Goal: Task Accomplishment & Management: Complete application form

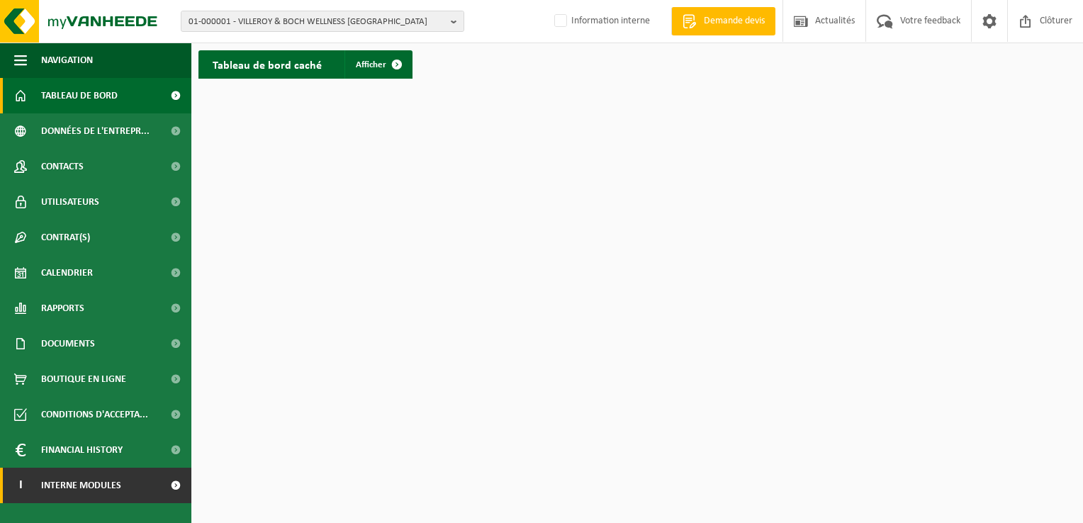
click at [125, 487] on link "I Interne modules" at bounding box center [95, 485] width 191 height 35
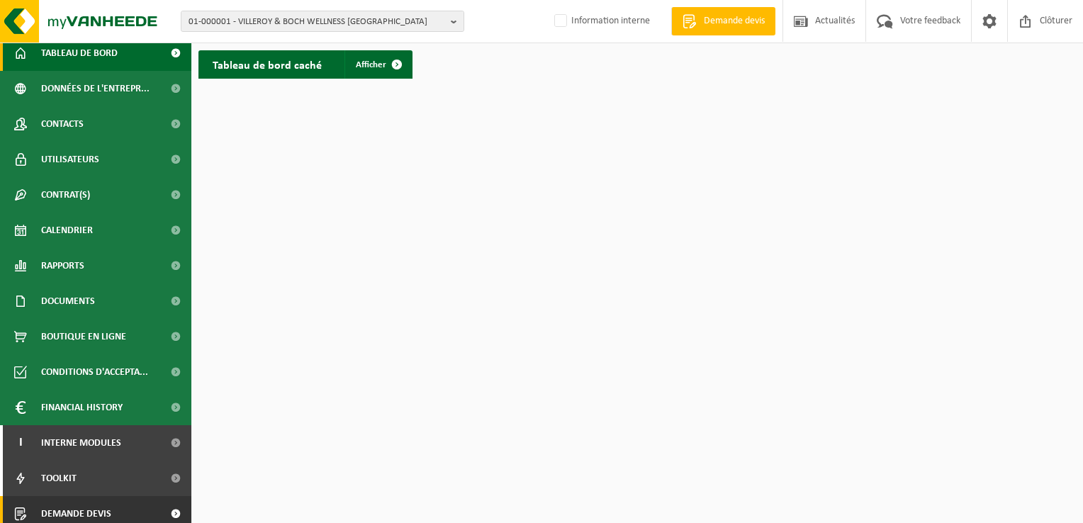
scroll to position [86, 0]
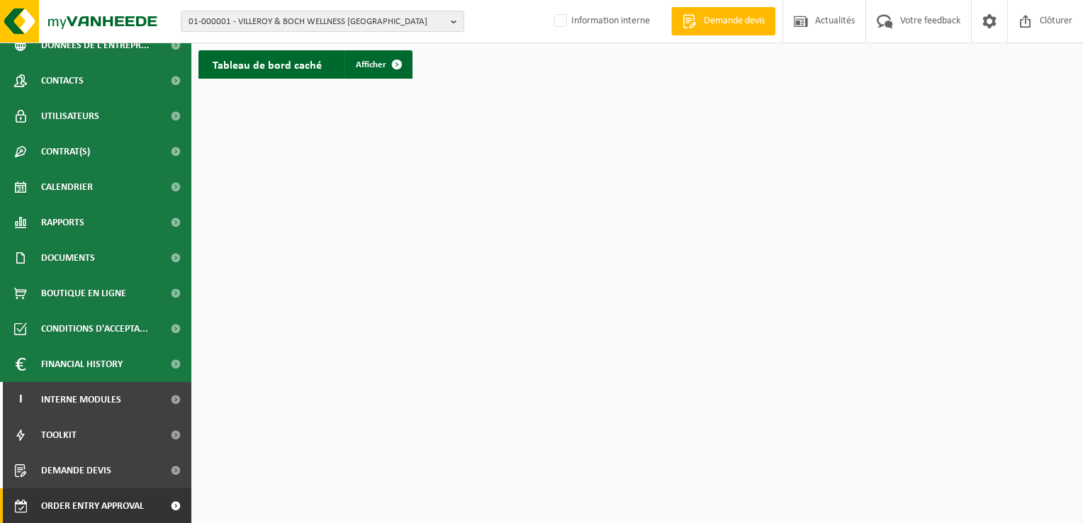
click at [140, 512] on span "Order entry approval" at bounding box center [92, 505] width 103 height 35
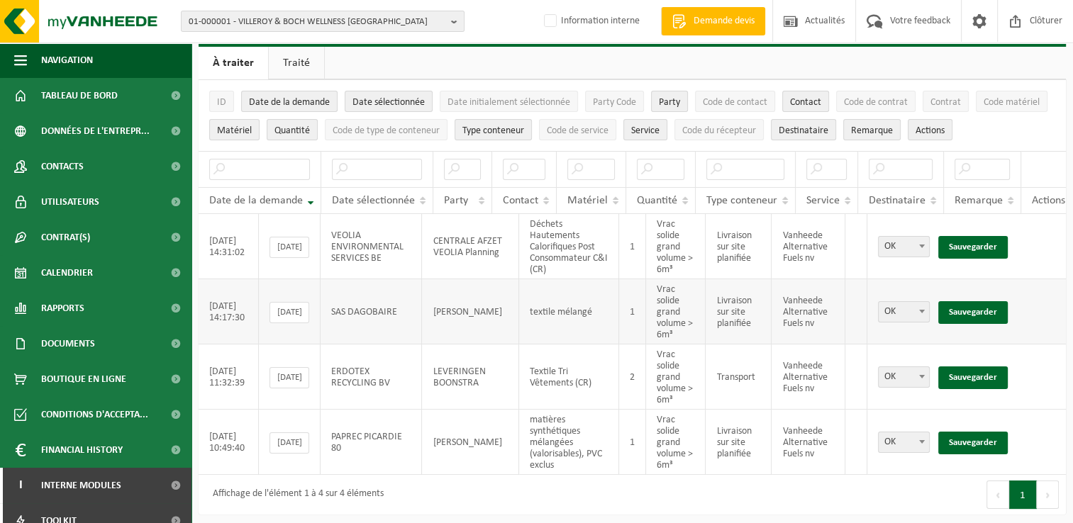
scroll to position [45, 0]
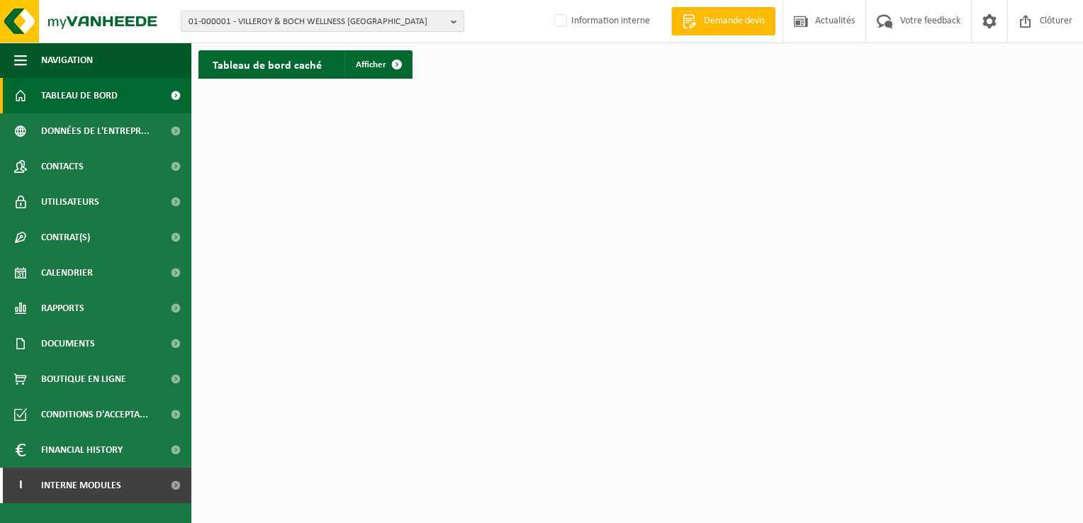
click at [326, 28] on span "01-000001 - VILLEROY & BOCH WELLNESS NV" at bounding box center [317, 21] width 257 height 21
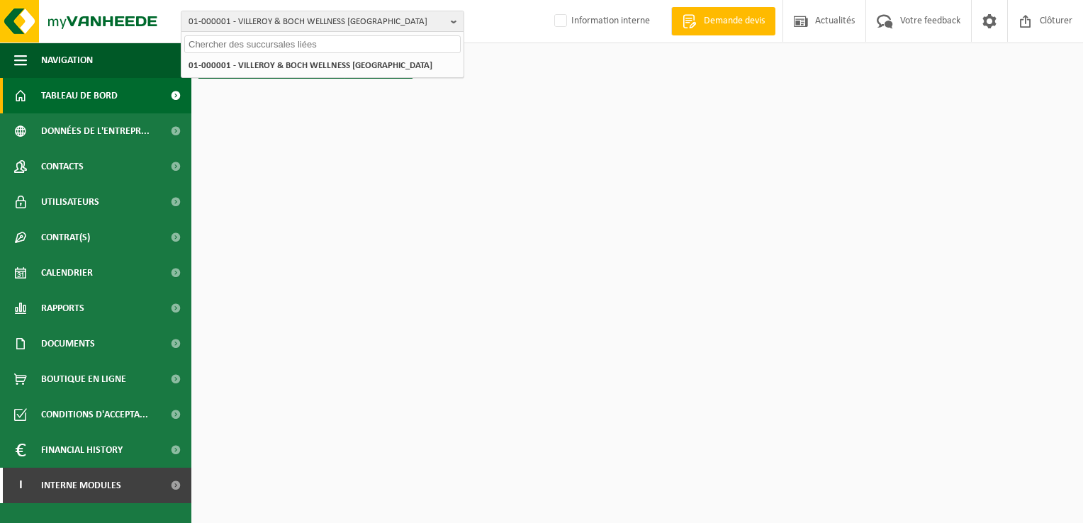
click at [315, 40] on input "text" at bounding box center [322, 44] width 276 height 18
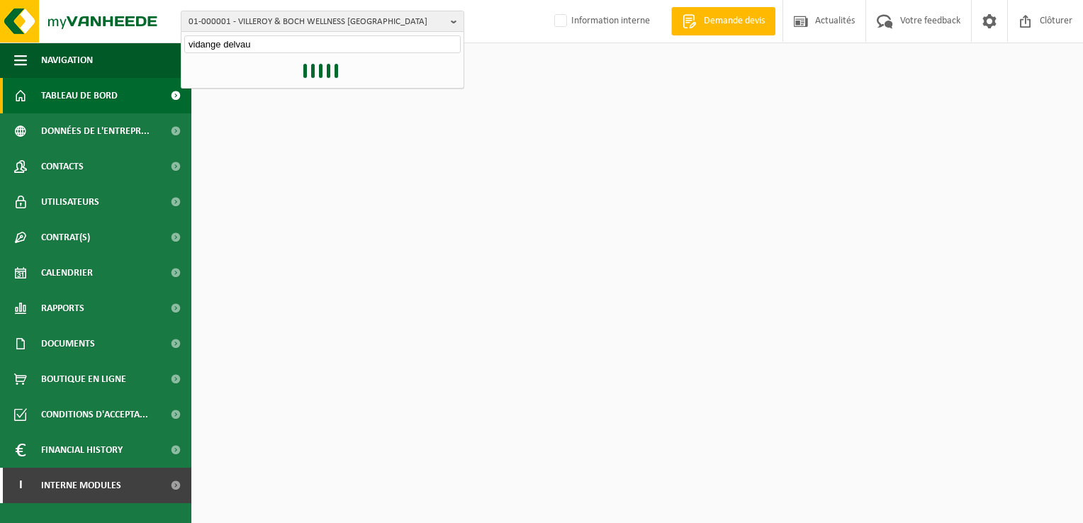
type input "vidange delvaux"
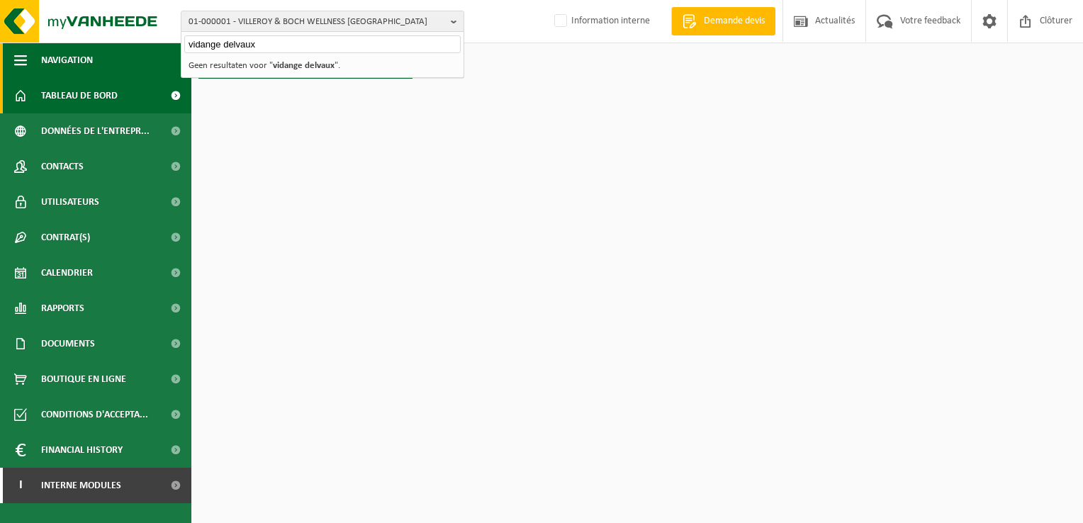
drag, startPoint x: 223, startPoint y: 43, endPoint x: 159, endPoint y: 50, distance: 64.2
click at [159, 50] on div "01-000001 - VILLEROY & BOCH WELLNESS NV vidange delvaux 01-000001 - VILLEROY & …" at bounding box center [541, 43] width 1083 height 86
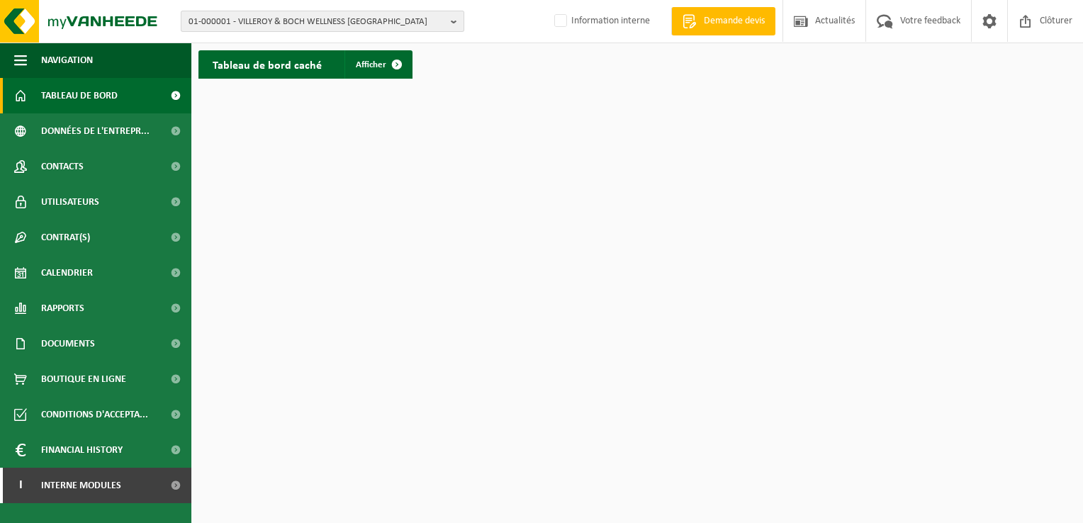
click at [281, 23] on span "01-000001 - VILLEROY & BOCH WELLNESS NV" at bounding box center [317, 21] width 257 height 21
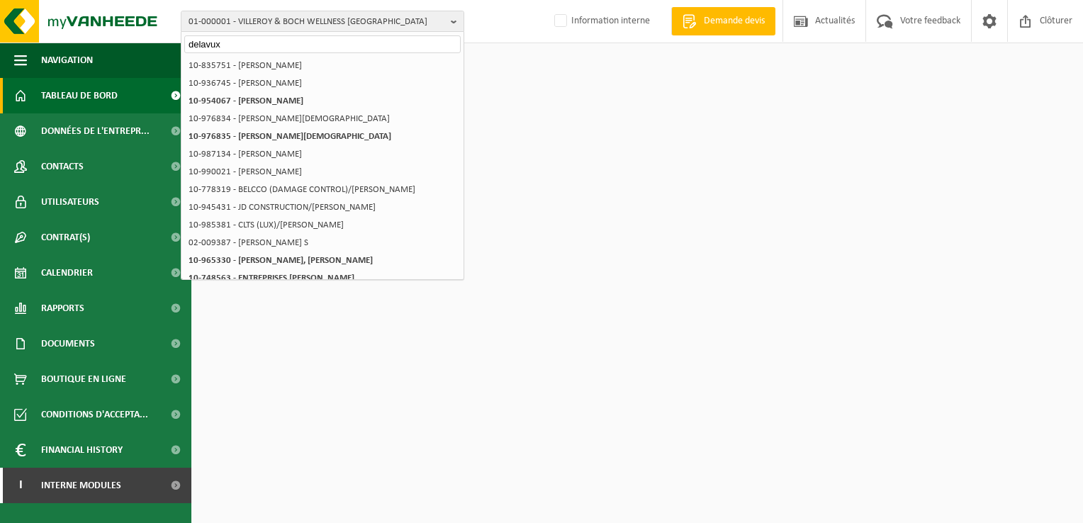
click at [211, 43] on input "delavux" at bounding box center [322, 44] width 276 height 18
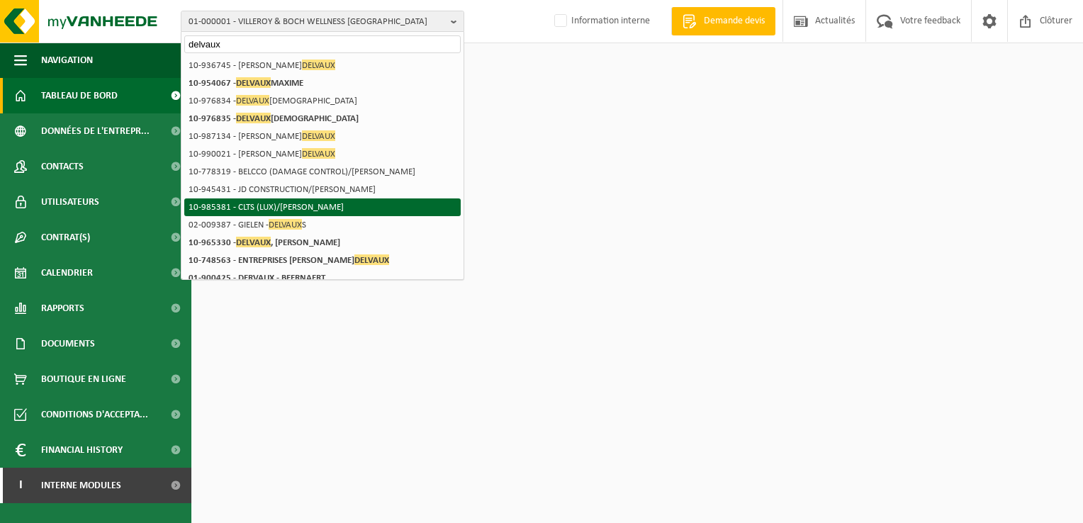
scroll to position [71, 0]
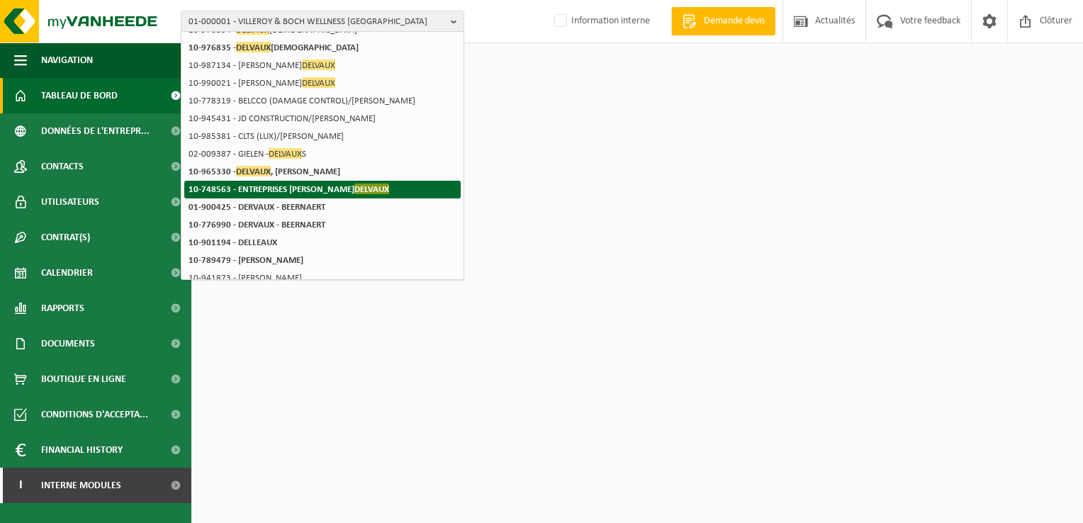
type input "delvaux"
click at [280, 194] on strong "10-748563 - ENTREPRISES J. DELVAUX" at bounding box center [289, 189] width 201 height 11
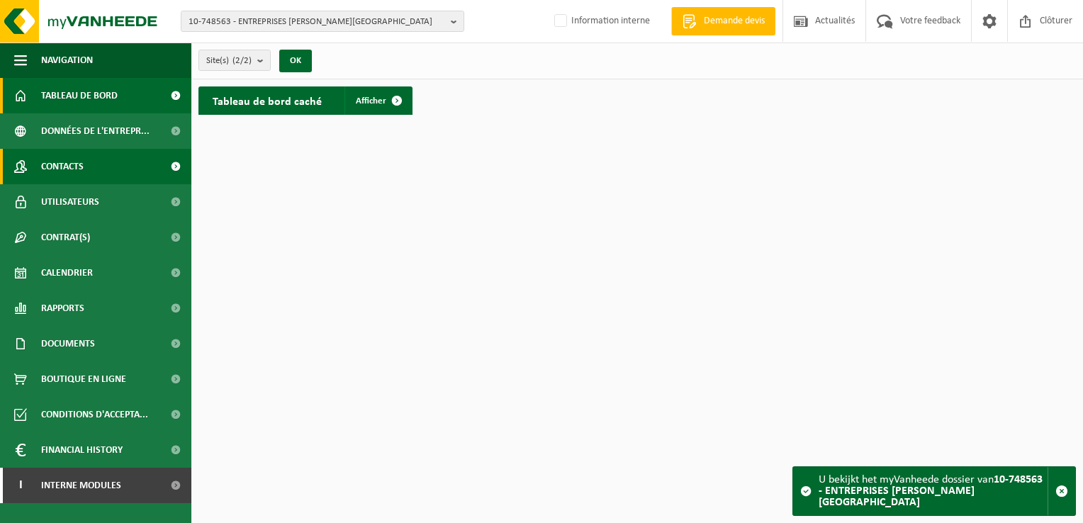
click at [72, 166] on span "Contacts" at bounding box center [62, 166] width 43 height 35
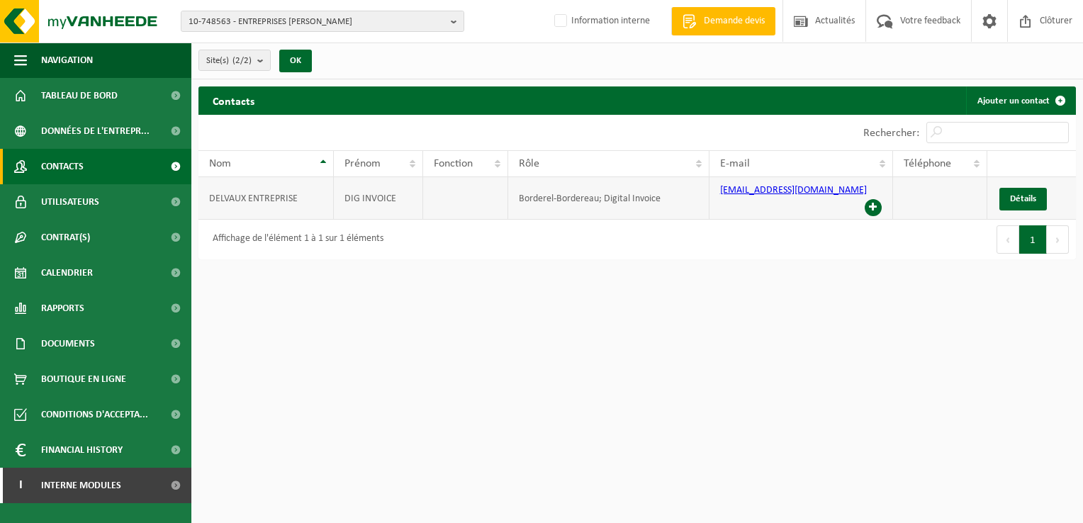
click at [875, 199] on span at bounding box center [873, 207] width 17 height 17
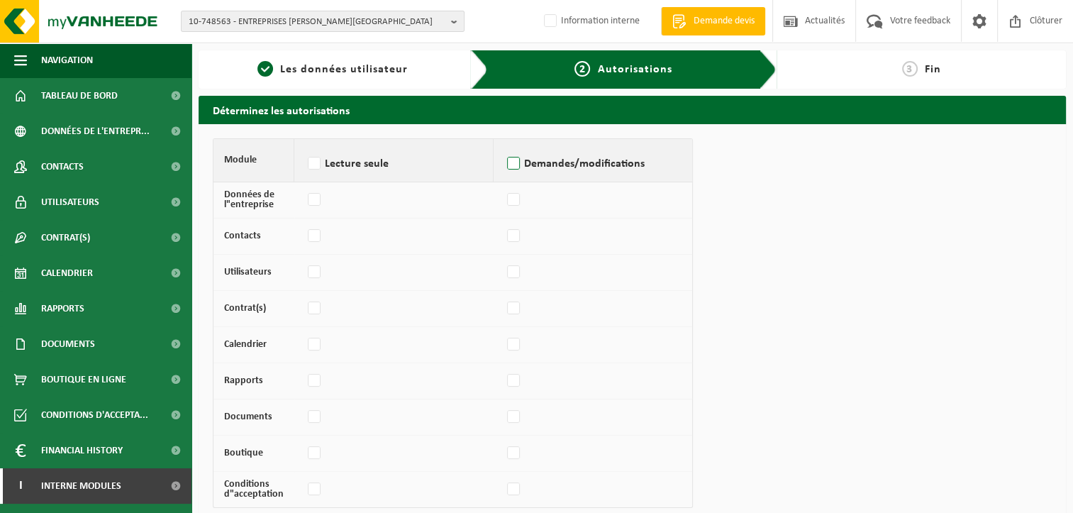
click at [513, 168] on label "Demandes/modifications" at bounding box center [592, 163] width 177 height 21
click at [504, 146] on input "Demandes/modifications" at bounding box center [503, 145] width 1 height 1
checkbox input "true"
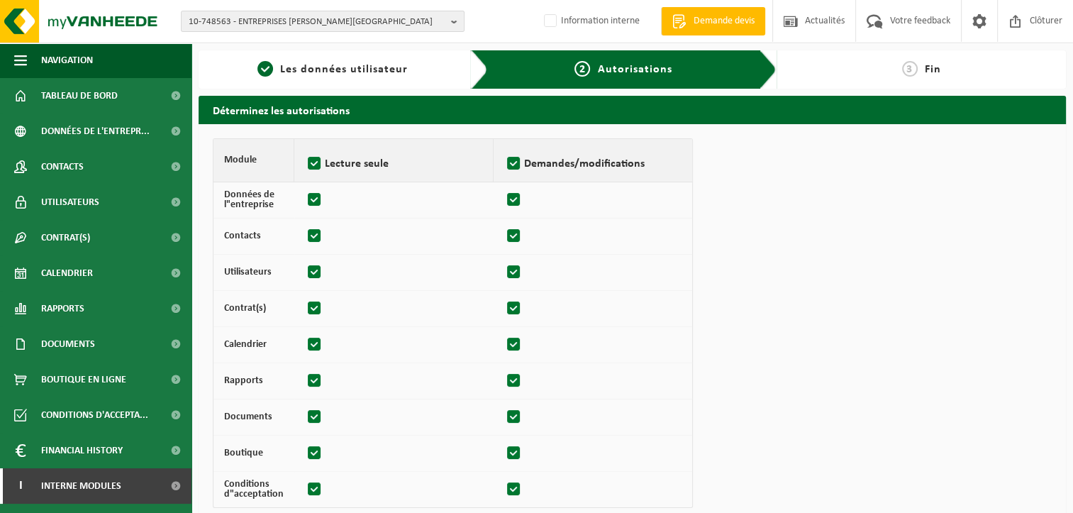
checkbox input "true"
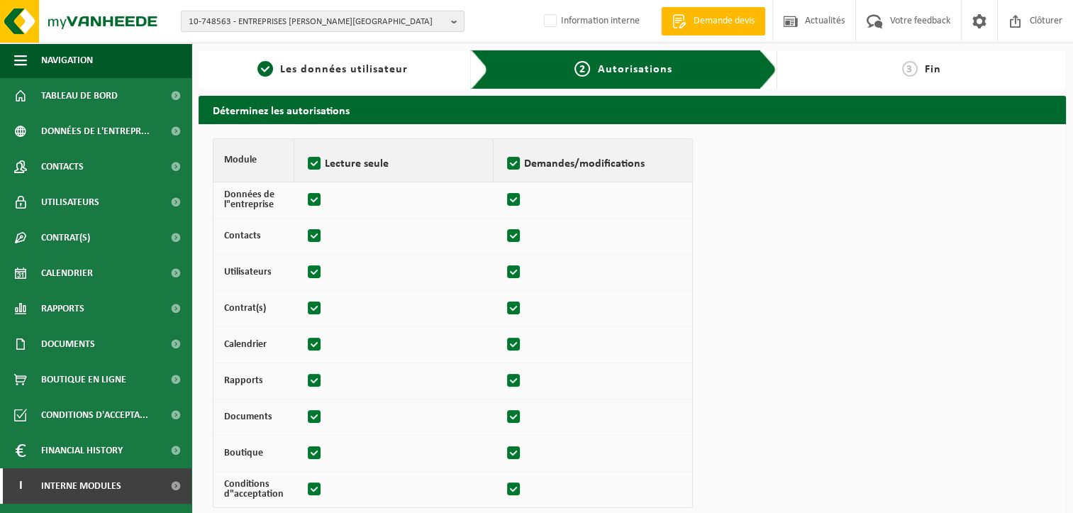
checkbox input "true"
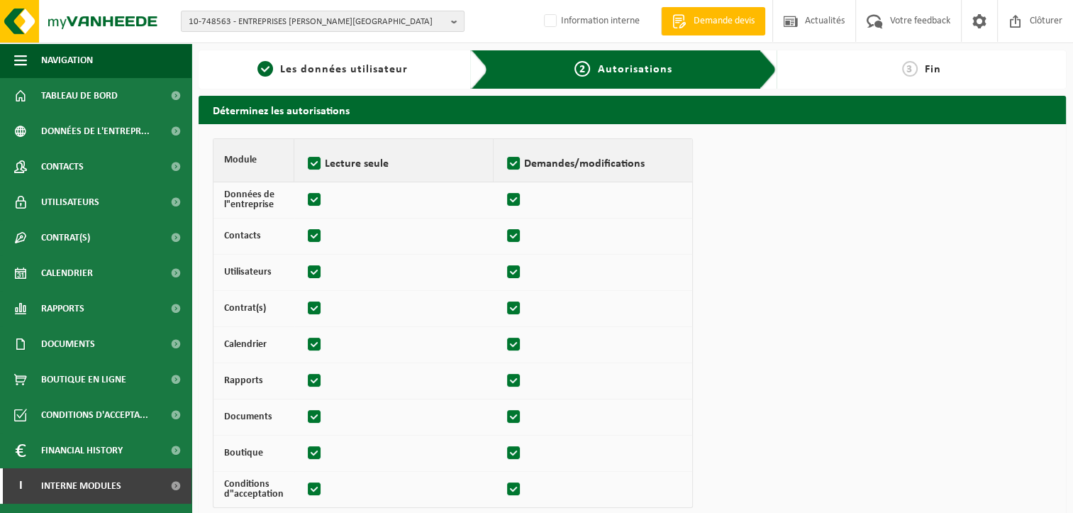
checkbox input "true"
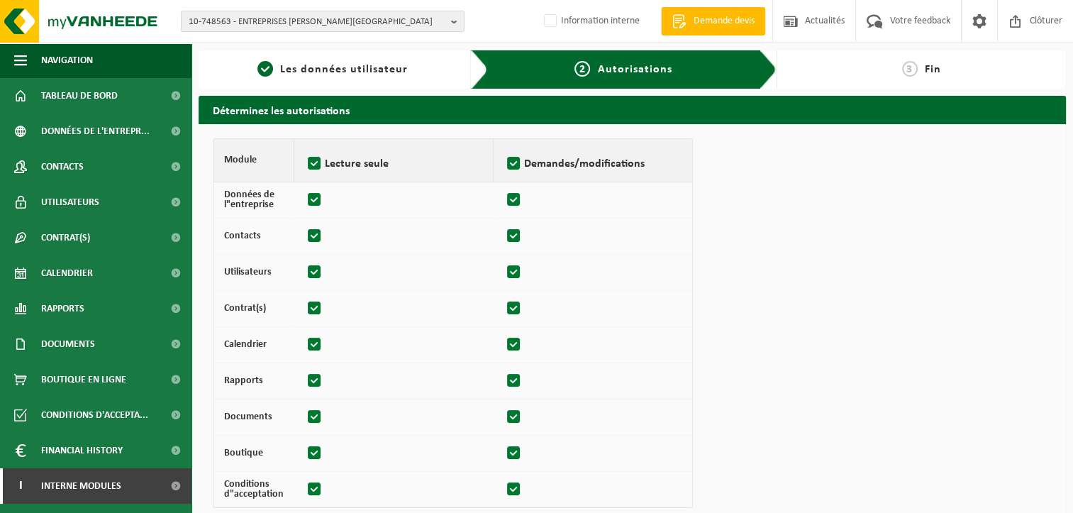
checkbox input "true"
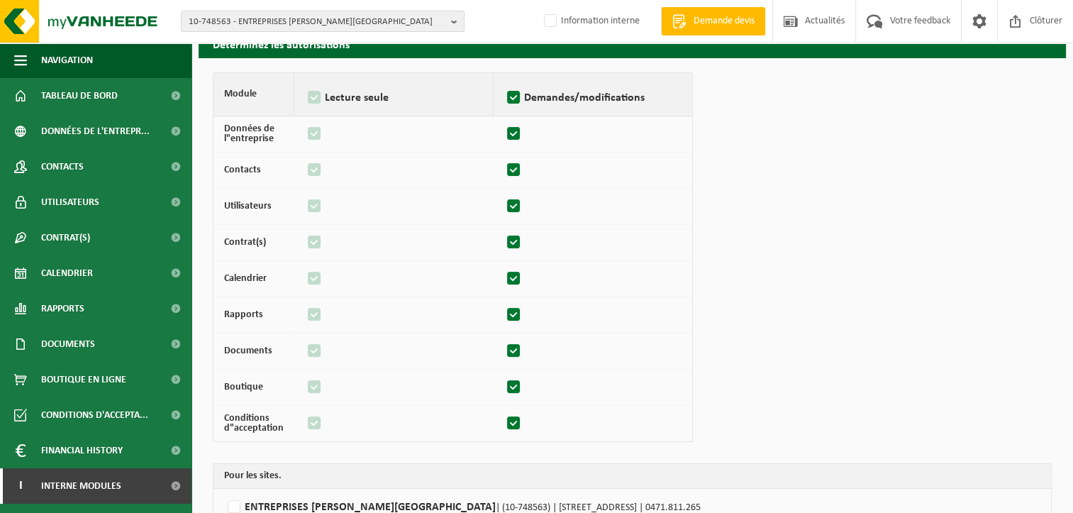
scroll to position [162, 0]
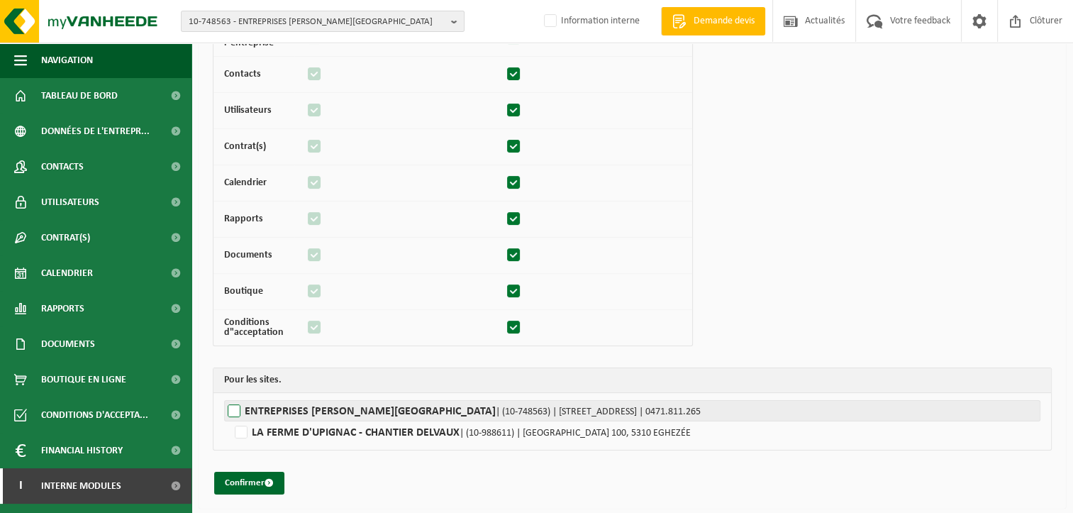
click at [224, 408] on label"] "ENTREPRISES J. DELVAUX | (10-748563) | RUE LIEUT.COL.MANIETTE 30, 5020 TEMPLOUX…" at bounding box center [632, 410] width 816 height 21
click at [224, 408] on input "ENTREPRISES J. DELVAUX | (10-748563) | RUE LIEUT.COL.MANIETTE 30, 5020 TEMPLOUX…" at bounding box center [760, 410] width 1073 height 21
checkbox input "true"
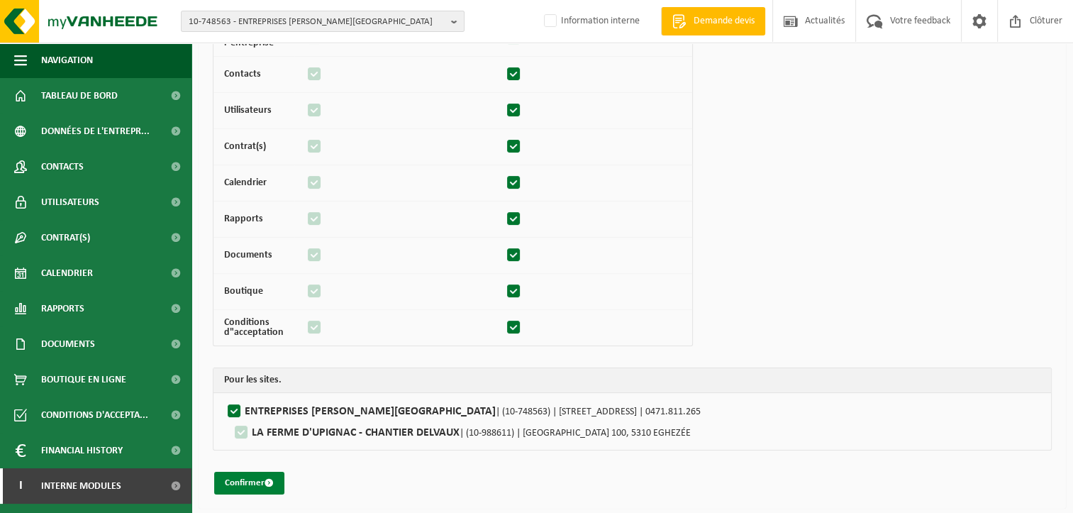
click at [264, 475] on button "Confirmer" at bounding box center [249, 482] width 70 height 23
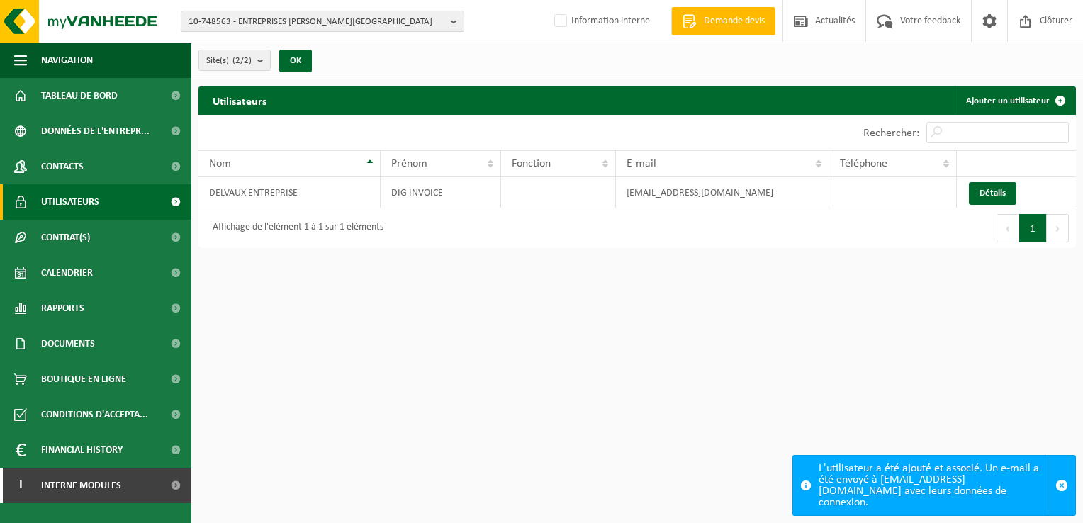
click at [308, 19] on span "10-748563 - ENTREPRISES [PERSON_NAME][GEOGRAPHIC_DATA]" at bounding box center [317, 21] width 257 height 21
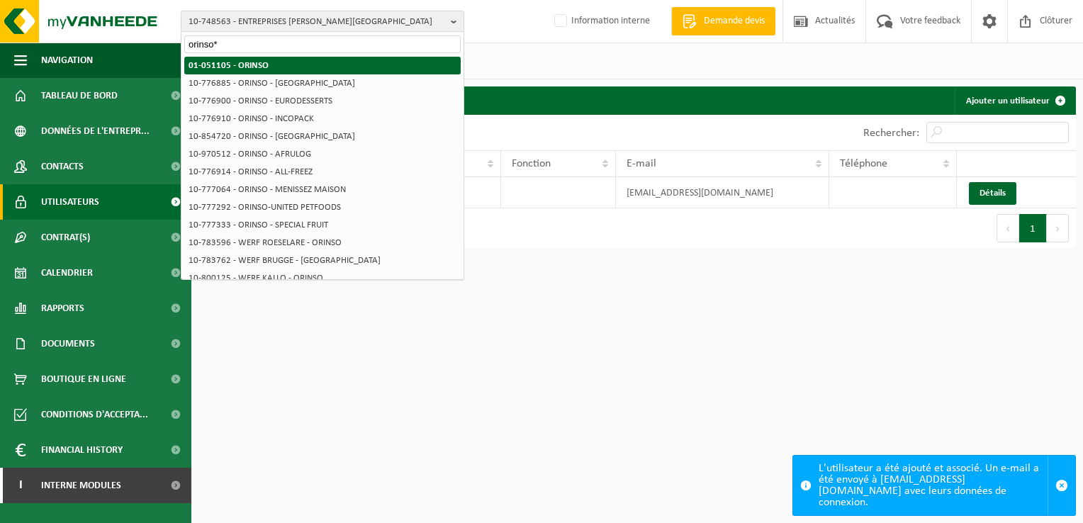
type input "orinso*"
click at [267, 67] on li "01-051105 - ORINSO" at bounding box center [322, 66] width 276 height 18
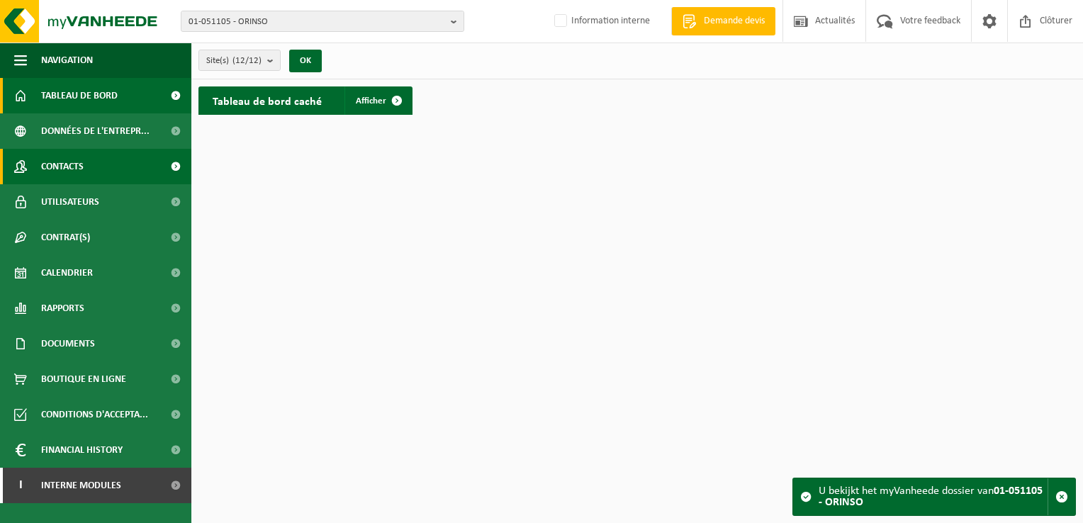
click at [79, 176] on span "Contacts" at bounding box center [62, 166] width 43 height 35
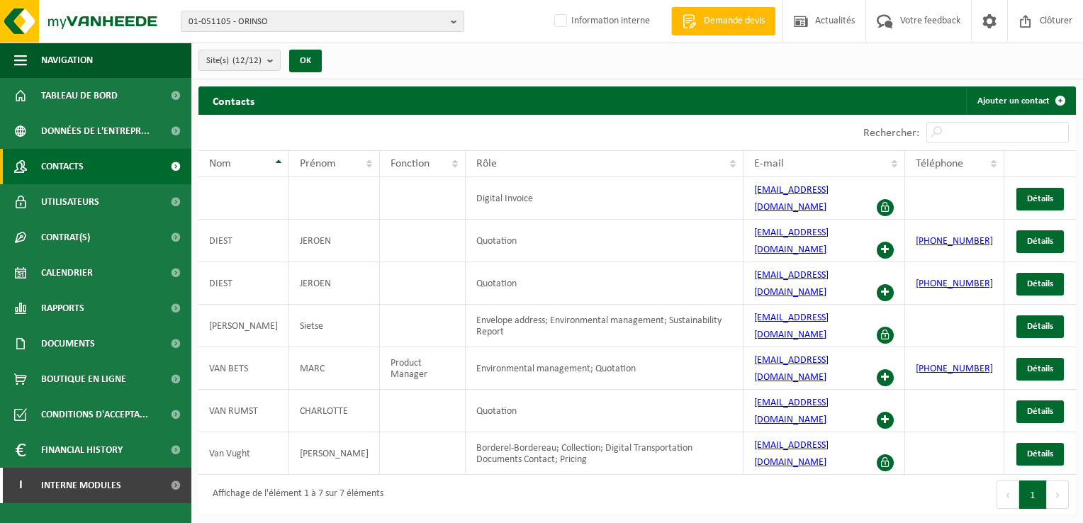
click at [57, 164] on span "Contacts" at bounding box center [62, 166] width 43 height 35
click at [71, 483] on span "Interne modules" at bounding box center [81, 485] width 80 height 35
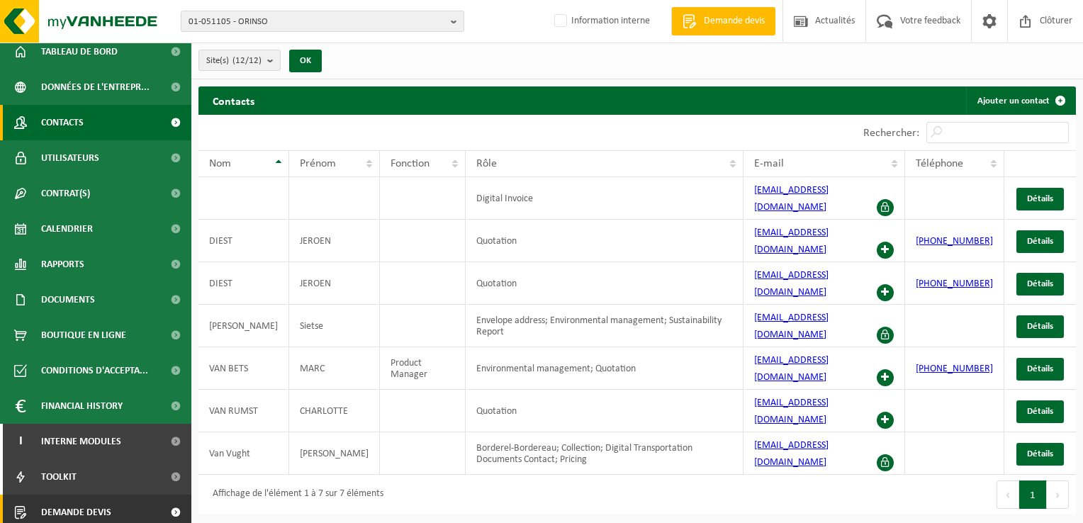
scroll to position [86, 0]
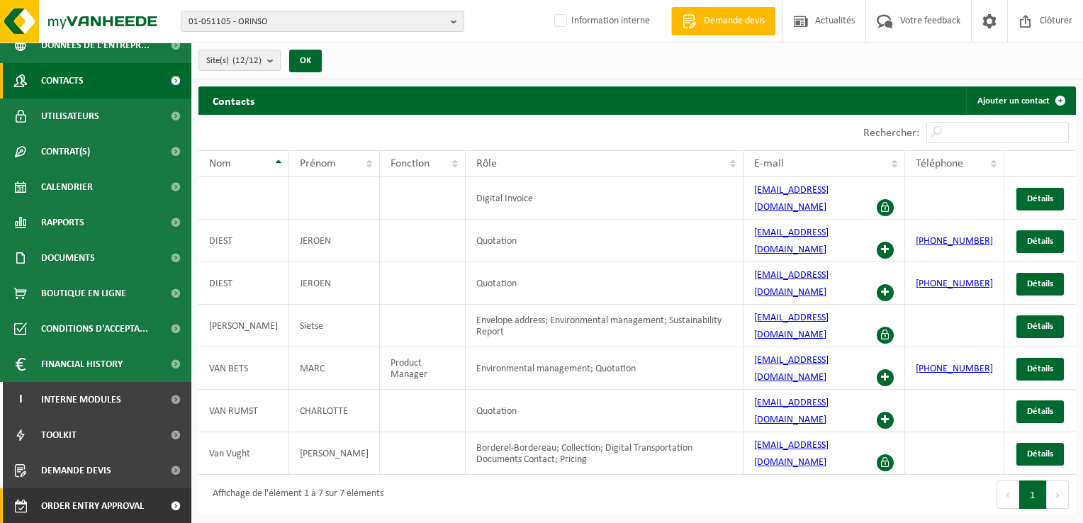
click at [128, 509] on span "Order entry approval" at bounding box center [92, 505] width 103 height 35
